Goal: Information Seeking & Learning: Learn about a topic

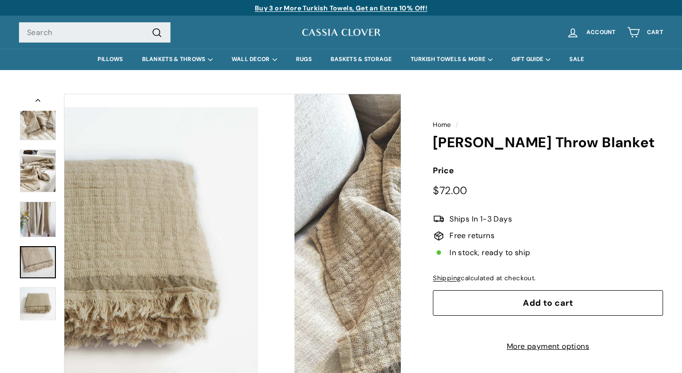
click at [43, 261] on img at bounding box center [38, 262] width 36 height 33
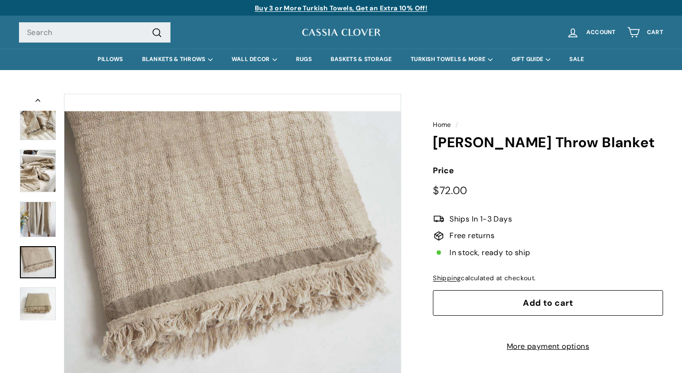
click at [39, 303] on img at bounding box center [38, 304] width 36 height 33
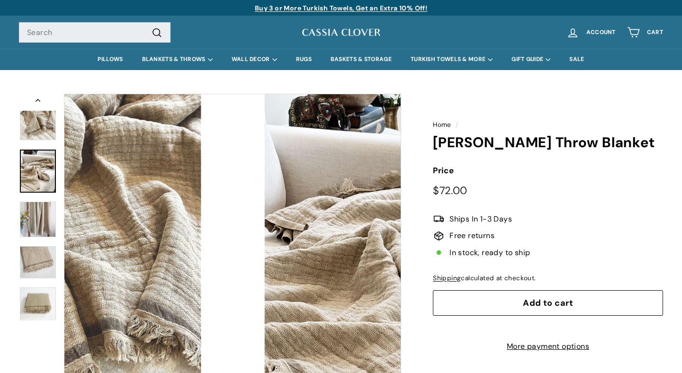
click at [36, 179] on img at bounding box center [38, 171] width 36 height 43
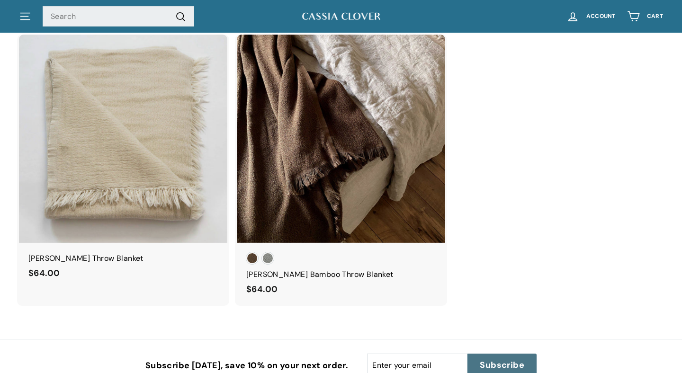
scroll to position [888, 0]
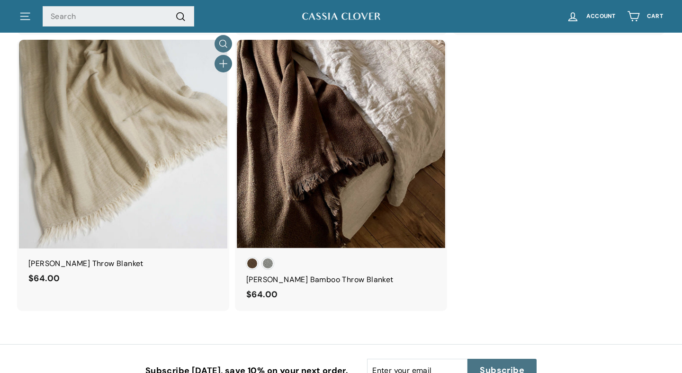
click at [126, 164] on img at bounding box center [123, 144] width 209 height 209
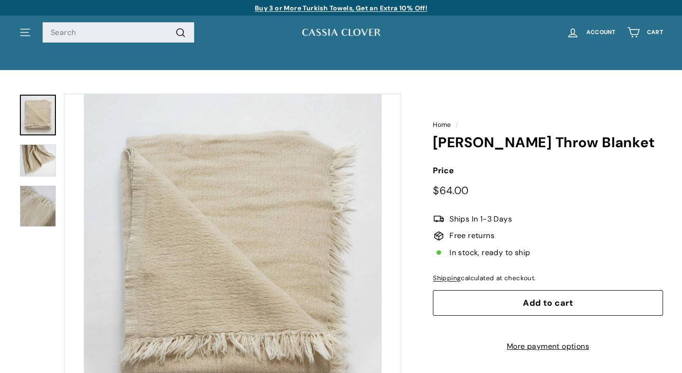
scroll to position [53, 0]
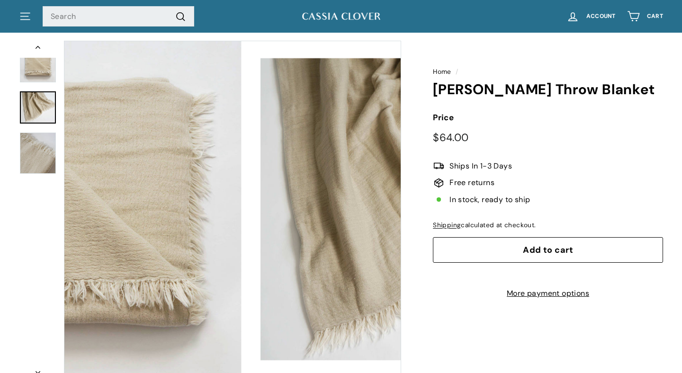
click at [39, 109] on img at bounding box center [38, 107] width 36 height 33
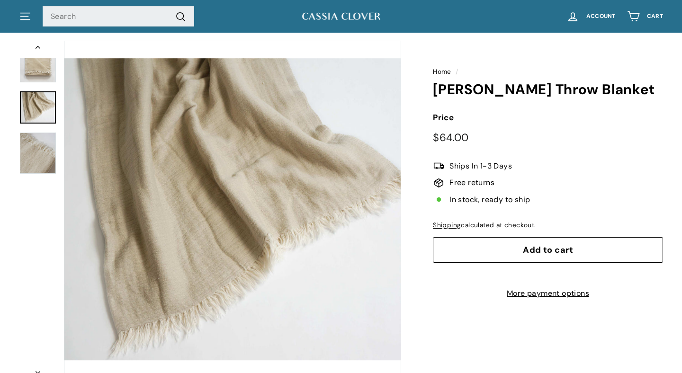
click at [39, 156] on img at bounding box center [38, 153] width 36 height 41
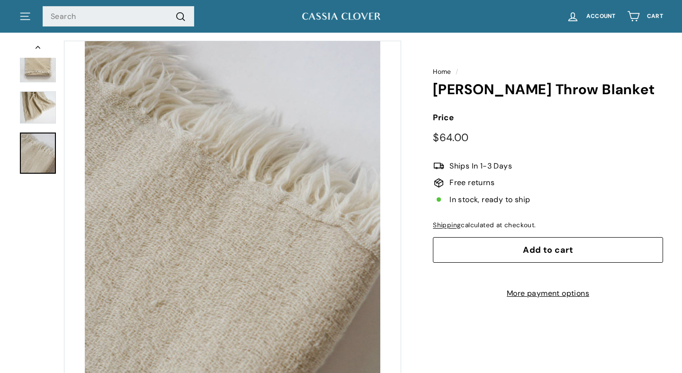
scroll to position [0, 0]
